Goal: Task Accomplishment & Management: Use online tool/utility

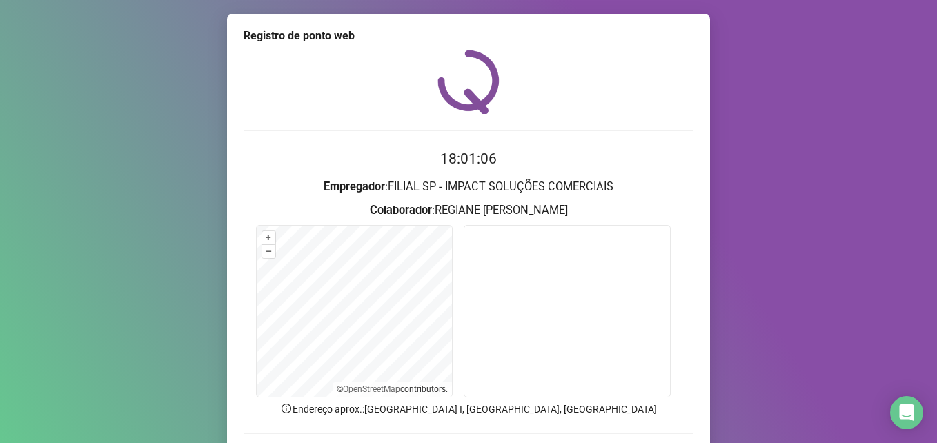
scroll to position [96, 0]
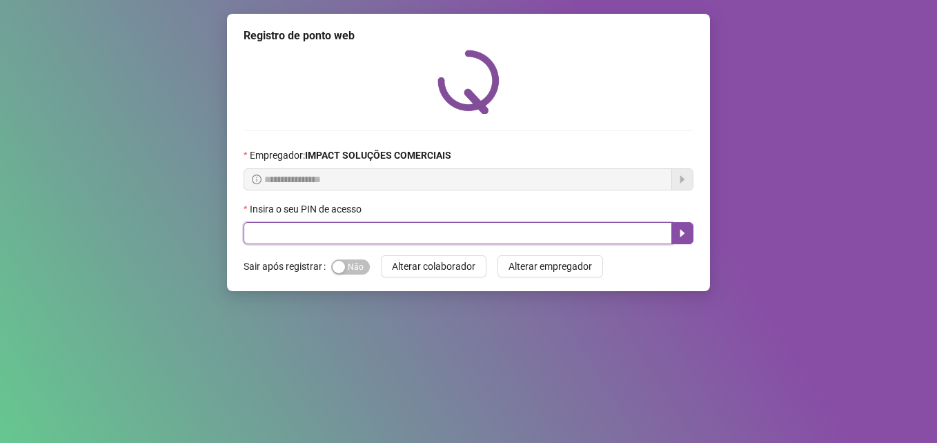
click at [600, 231] on input "text" at bounding box center [458, 233] width 429 height 22
type input "*****"
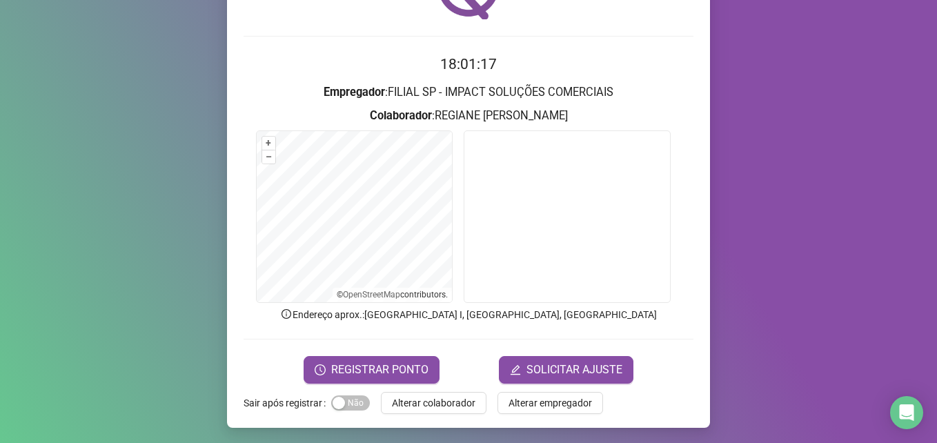
scroll to position [96, 0]
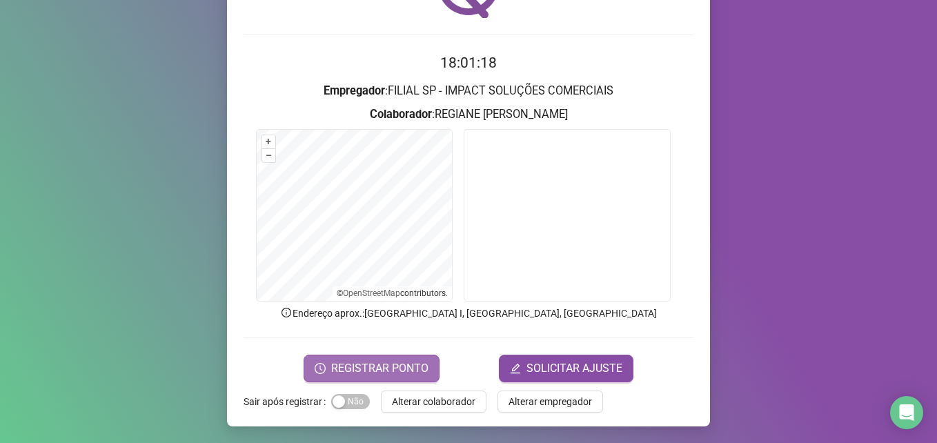
click at [400, 360] on span "REGISTRAR PONTO" at bounding box center [379, 368] width 97 height 17
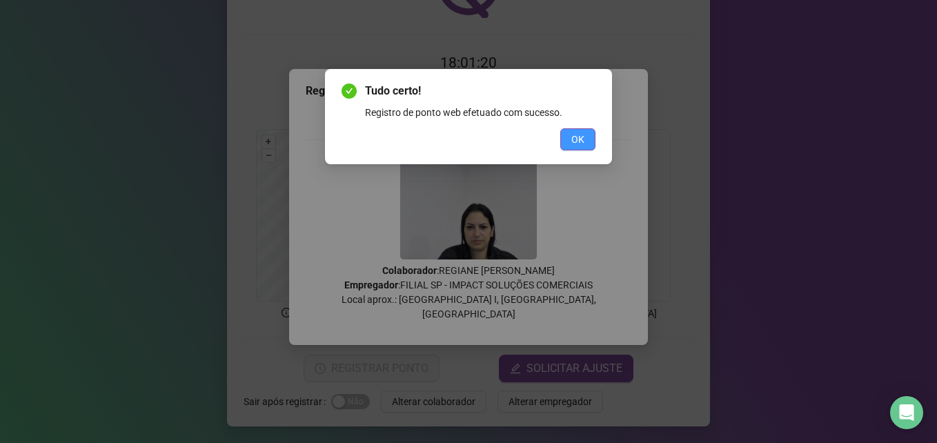
click at [573, 136] on span "OK" at bounding box center [578, 139] width 13 height 15
